Goal: Transaction & Acquisition: Purchase product/service

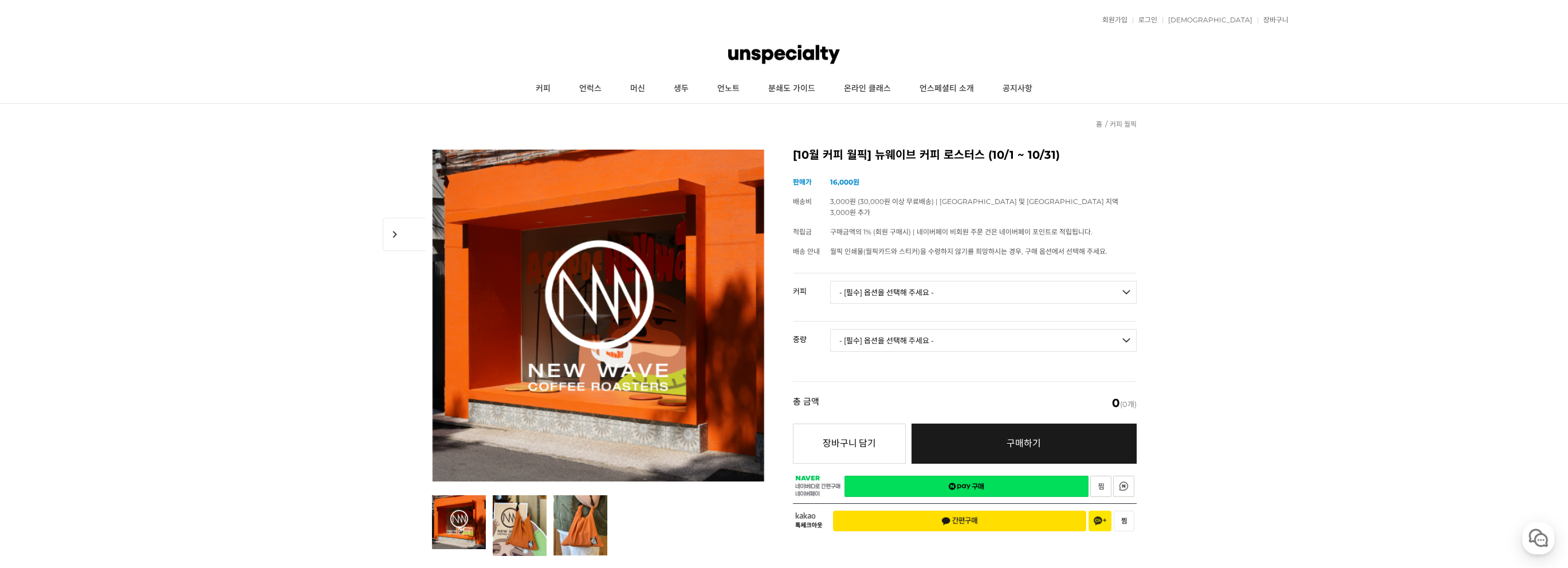
drag, startPoint x: 522, startPoint y: 282, endPoint x: 506, endPoint y: -17, distance: 299.4
click at [551, 87] on link "커피" at bounding box center [543, 88] width 44 height 29
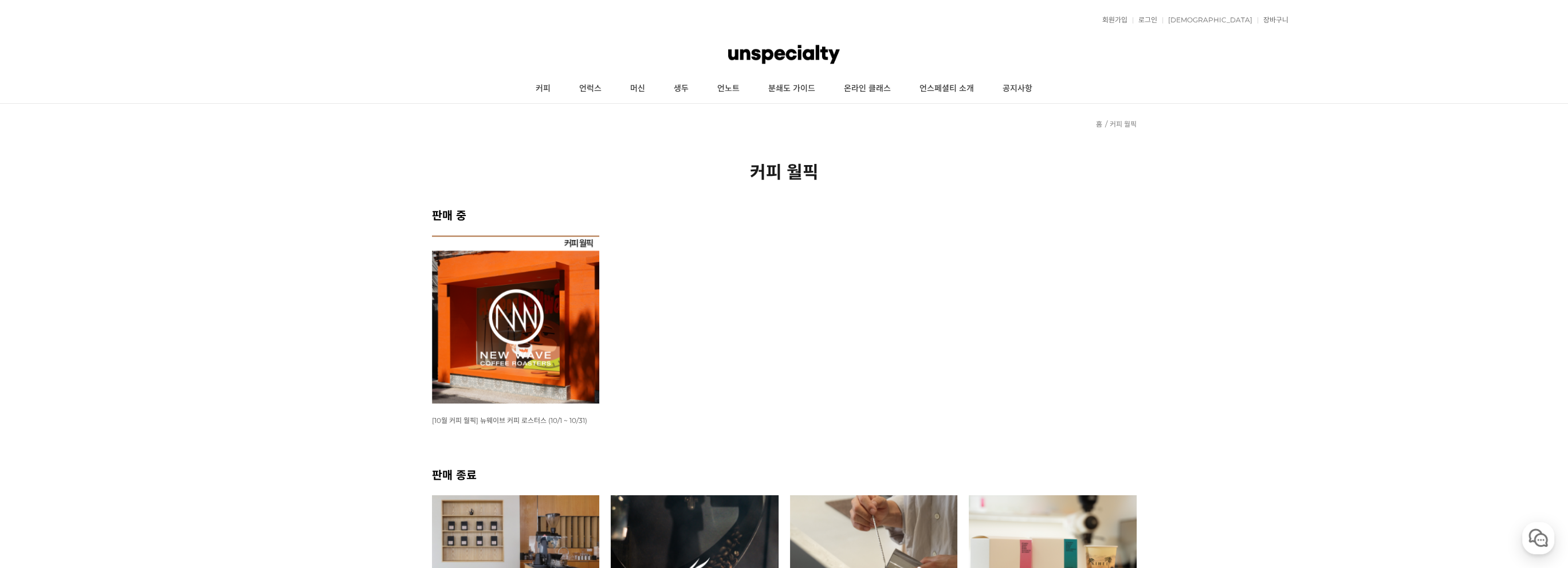
click at [549, 325] on img at bounding box center [516, 320] width 168 height 168
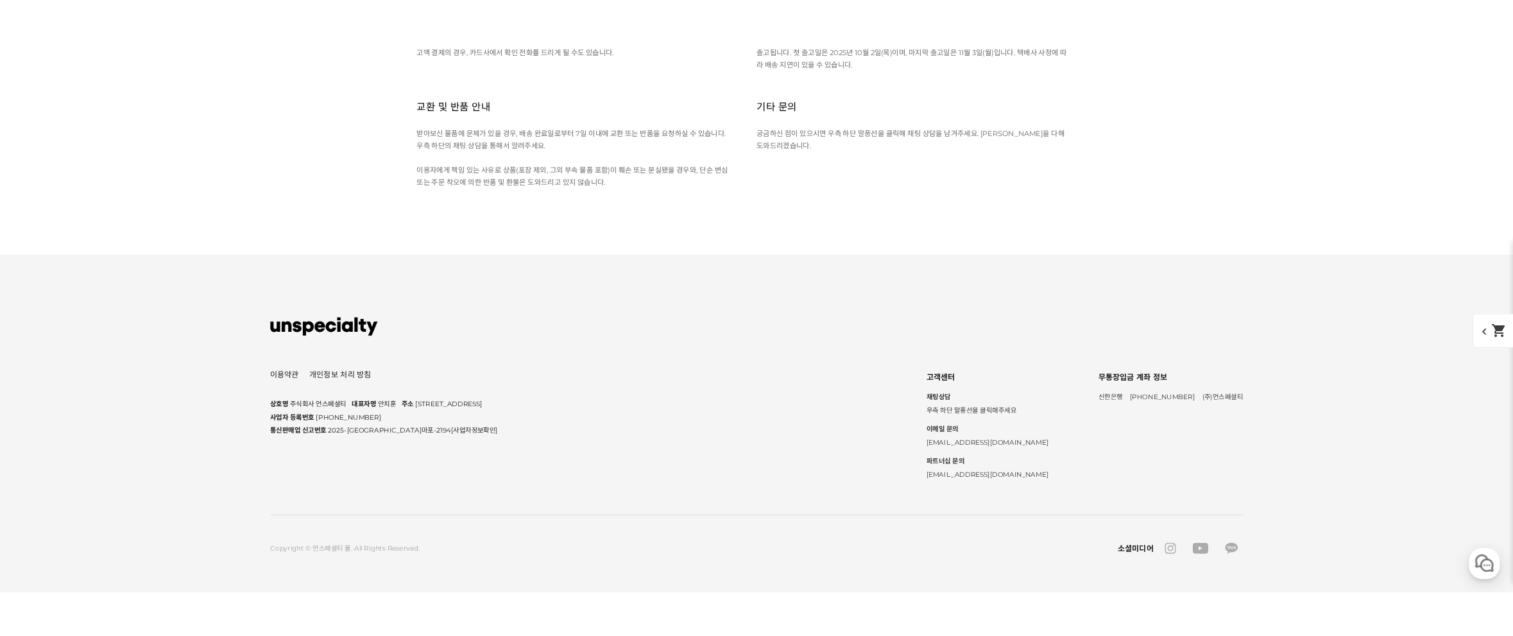
scroll to position [6351, 0]
